Goal: Entertainment & Leisure: Consume media (video, audio)

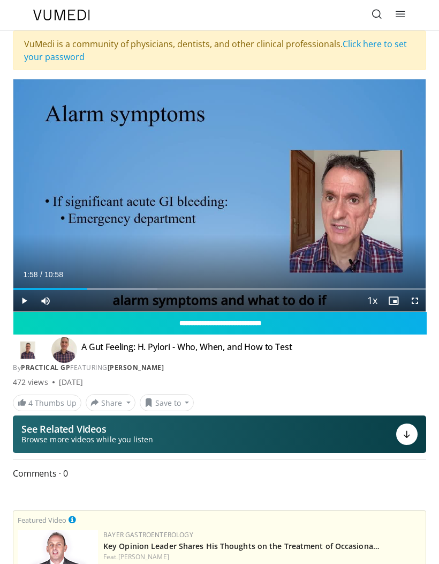
click at [212, 202] on icon "Video Player" at bounding box center [219, 195] width 21 height 21
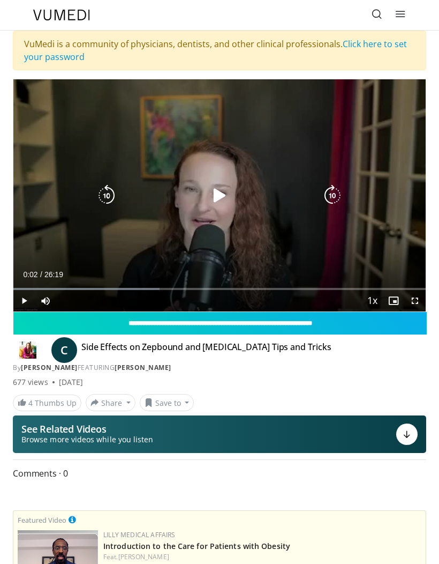
click at [48, 98] on div "10 seconds Tap to unmute" at bounding box center [219, 195] width 413 height 232
click at [220, 198] on icon "Video Player" at bounding box center [219, 195] width 21 height 21
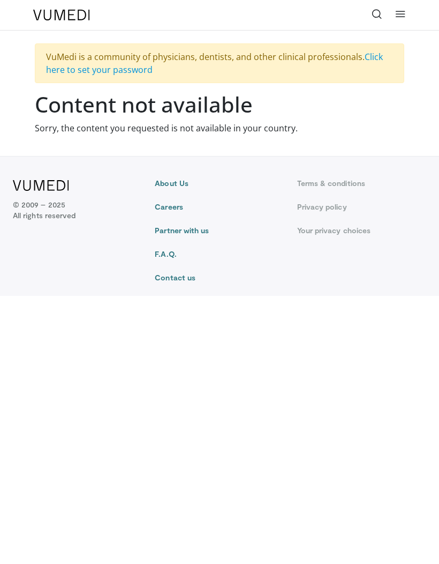
click at [21, 521] on body "Specialties Adult & Family Medicine Allergy, [MEDICAL_DATA], Immunology Anesthe…" at bounding box center [219, 282] width 439 height 564
click at [404, 11] on icon at bounding box center [401, 14] width 11 height 11
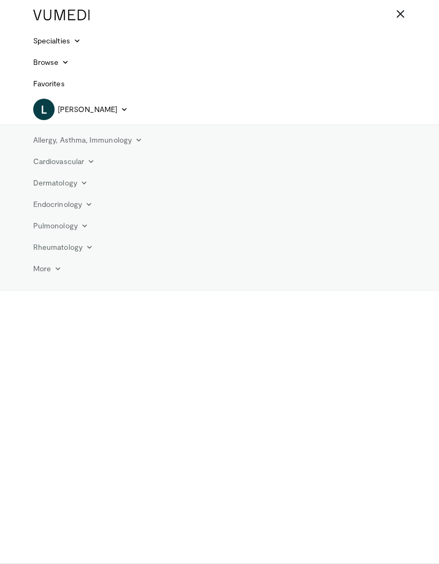
click at [38, 274] on link "More" at bounding box center [47, 268] width 41 height 21
